Goal: Transaction & Acquisition: Download file/media

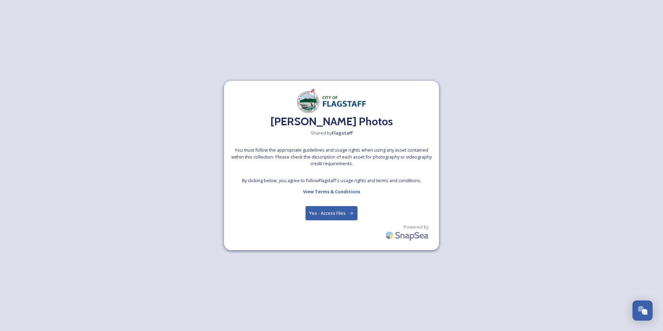
click at [327, 210] on button "Yes - Access Files" at bounding box center [331, 213] width 52 height 14
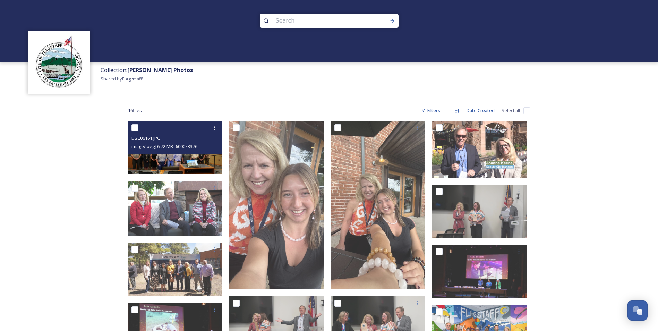
click at [177, 139] on div "DSC06161.JPG" at bounding box center [175, 138] width 89 height 8
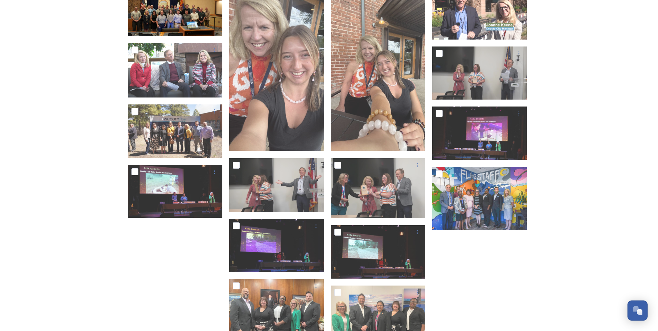
scroll to position [139, 0]
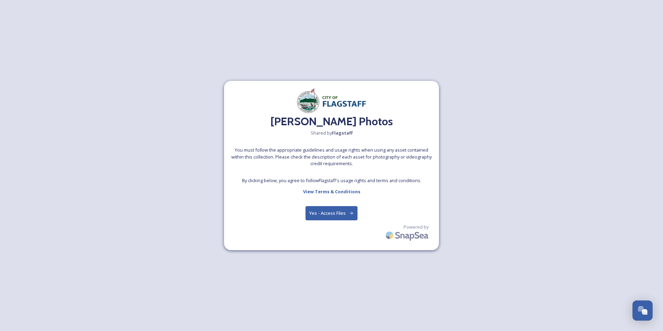
click at [329, 218] on button "Yes - Access Files" at bounding box center [331, 213] width 52 height 14
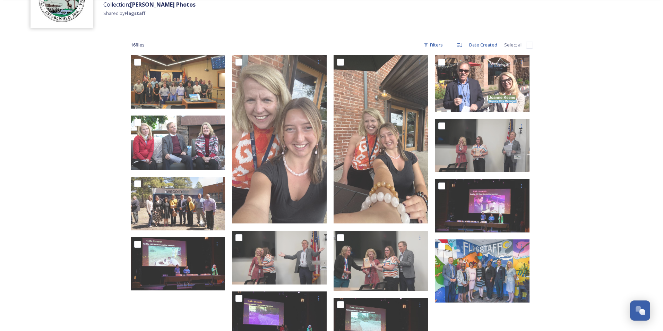
scroll to position [60, 0]
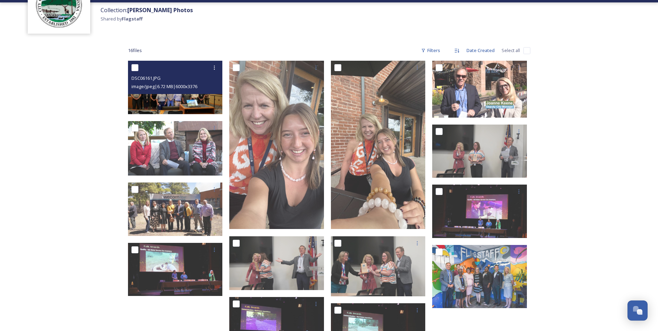
click at [150, 98] on img at bounding box center [175, 87] width 95 height 53
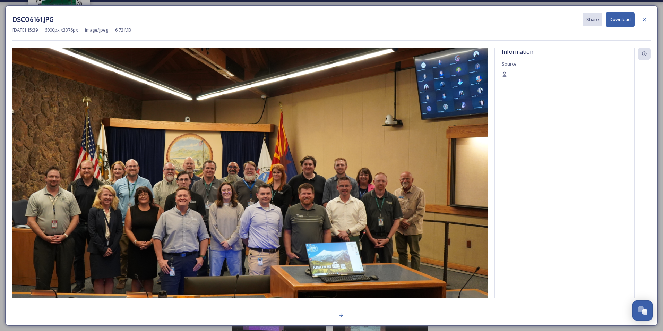
click at [426, 131] on img at bounding box center [249, 180] width 475 height 267
click at [620, 24] on button "Download" at bounding box center [620, 19] width 29 height 14
click at [475, 88] on img at bounding box center [249, 180] width 475 height 267
